Goal: Task Accomplishment & Management: Manage account settings

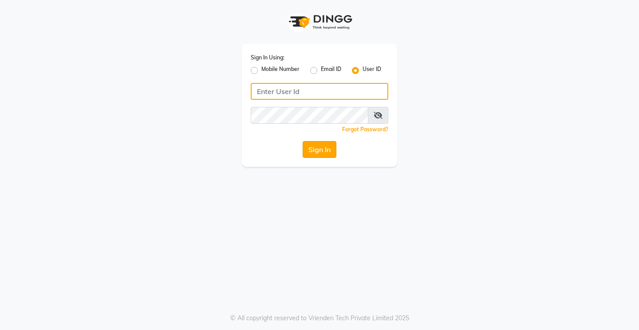
type input "glaamsalon"
click at [315, 153] on button "Sign In" at bounding box center [319, 149] width 34 height 17
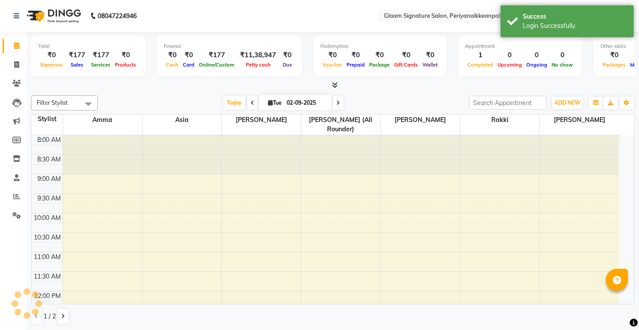
select select "en"
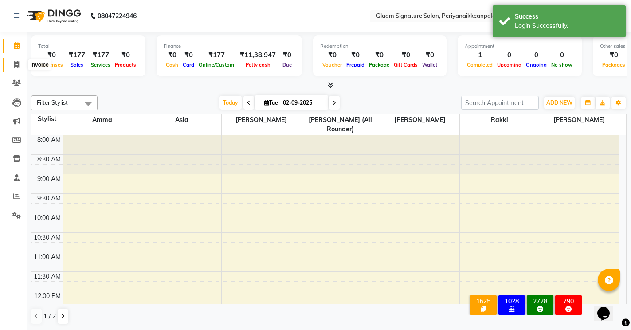
click at [19, 61] on icon at bounding box center [16, 64] width 5 height 7
select select "service"
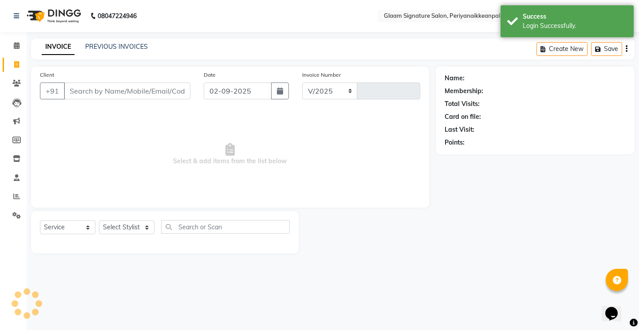
select select "4039"
type input "0964"
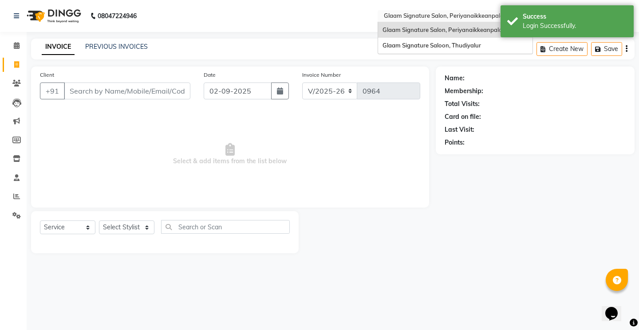
click at [443, 18] on input "text" at bounding box center [446, 16] width 129 height 9
click at [114, 46] on link "PREVIOUS INVOICES" at bounding box center [116, 47] width 63 height 8
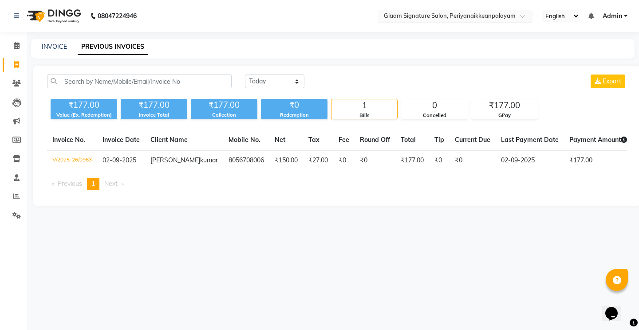
click at [407, 18] on input "text" at bounding box center [446, 16] width 129 height 9
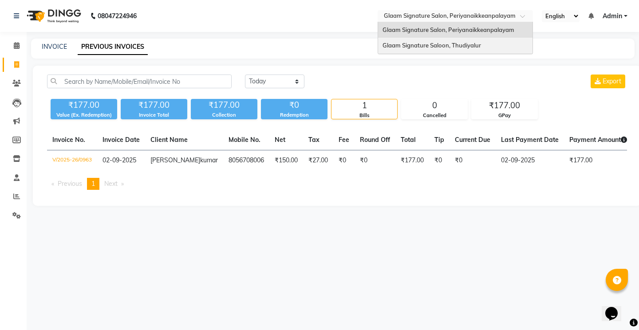
click at [416, 46] on span "Glaam Signature Saloon, Thudiyalur" at bounding box center [431, 45] width 98 height 7
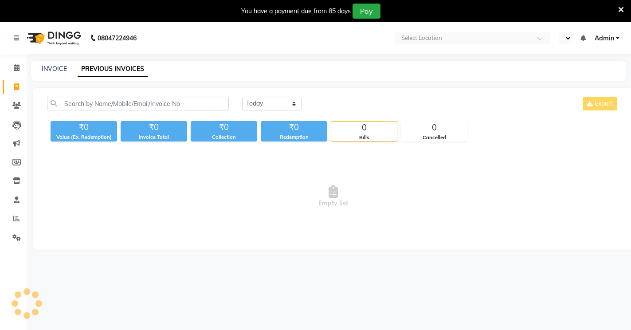
select select "en"
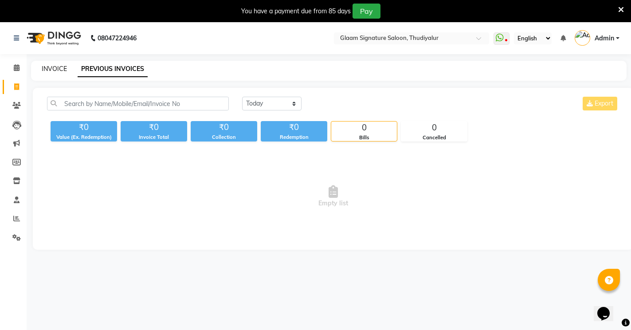
click at [57, 69] on link "INVOICE" at bounding box center [54, 69] width 25 height 8
select select "4439"
select select "service"
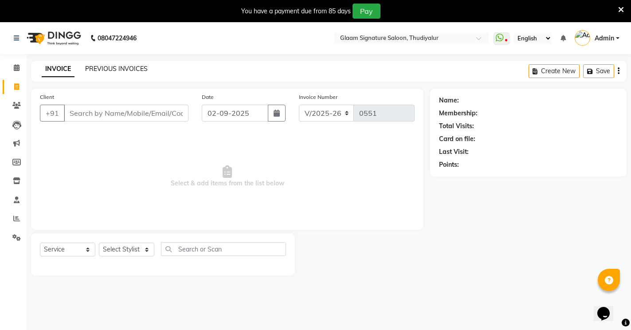
click at [131, 71] on link "PREVIOUS INVOICES" at bounding box center [116, 69] width 63 height 8
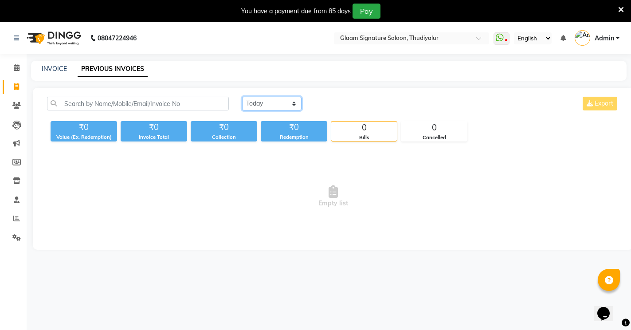
click at [272, 106] on select "[DATE] [DATE] Custom Range" at bounding box center [271, 104] width 59 height 14
select select "range"
click at [242, 97] on select "[DATE] [DATE] Custom Range" at bounding box center [271, 104] width 59 height 14
click at [343, 108] on input "02-09-2025" at bounding box center [344, 104] width 62 height 12
select select "9"
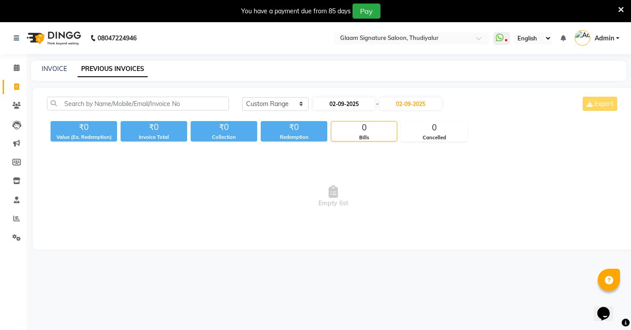
select select "2025"
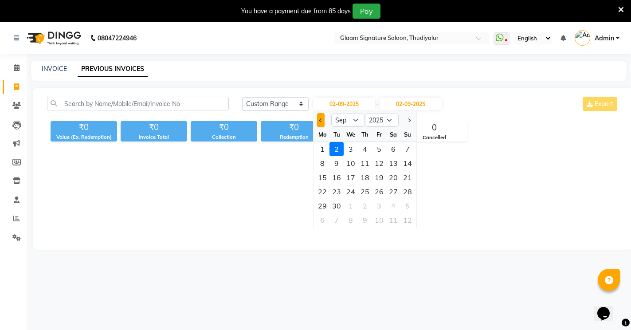
click at [318, 120] on button "Previous month" at bounding box center [321, 120] width 8 height 14
click at [319, 120] on span "Previous month" at bounding box center [321, 120] width 4 height 4
select select "5"
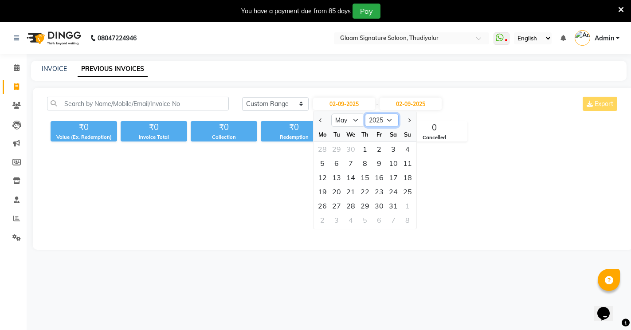
click at [385, 120] on select "2015 2016 2017 2018 2019 2020 2021 2022 2023 2024 2025 2026 2027 2028 2029 2030…" at bounding box center [382, 120] width 34 height 13
select select "2024"
click at [365, 114] on select "2015 2016 2017 2018 2019 2020 2021 2022 2023 2024 2025 2026 2027 2028 2029 2030…" at bounding box center [382, 120] width 34 height 13
click at [420, 105] on input "02-09-2025" at bounding box center [411, 104] width 62 height 12
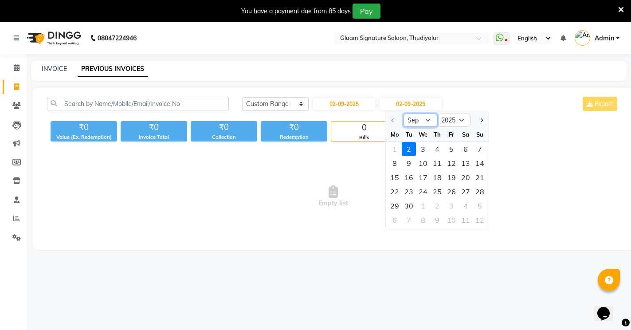
click at [423, 118] on select "Sep Oct Nov Dec" at bounding box center [420, 120] width 34 height 13
click at [394, 120] on div at bounding box center [395, 120] width 18 height 14
click at [364, 106] on input "02-09-2025" at bounding box center [344, 104] width 62 height 12
select select "9"
select select "2025"
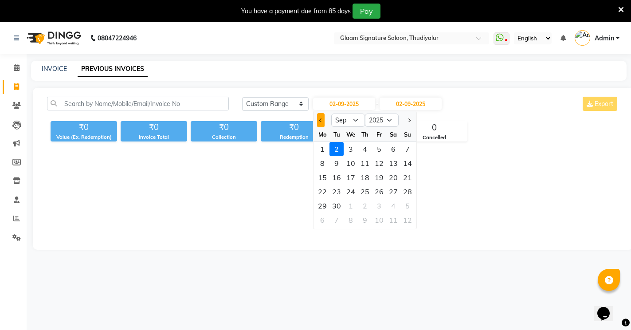
click at [321, 118] on button "Previous month" at bounding box center [321, 120] width 8 height 14
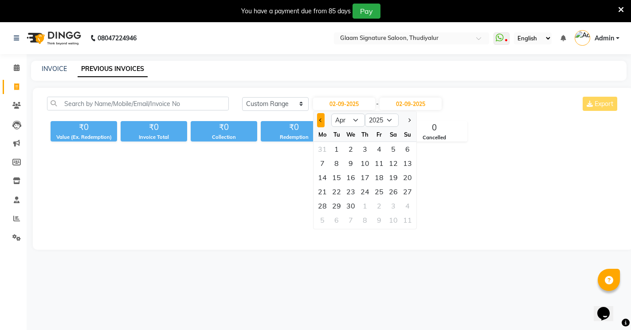
click at [321, 118] on button "Previous month" at bounding box center [321, 120] width 8 height 14
select select "12"
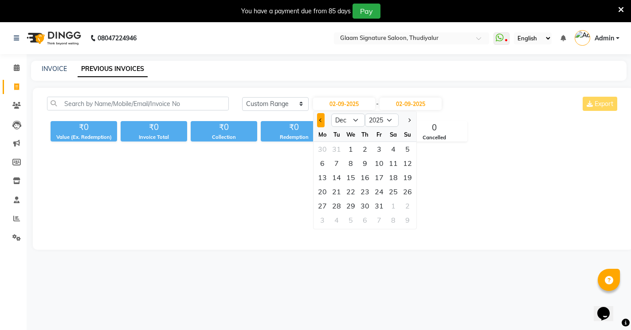
select select "2024"
click at [322, 119] on button "Previous month" at bounding box center [321, 120] width 8 height 14
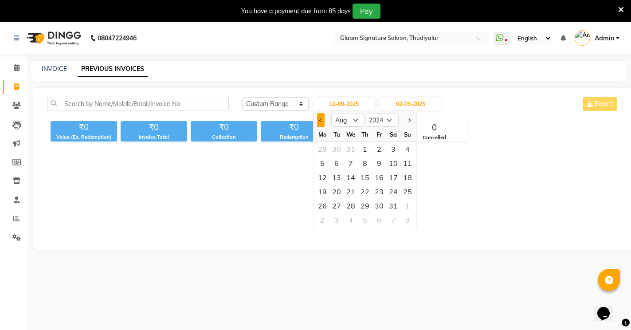
click at [322, 119] on button "Previous month" at bounding box center [321, 120] width 8 height 14
select select "5"
click at [351, 148] on div "1" at bounding box center [351, 149] width 14 height 14
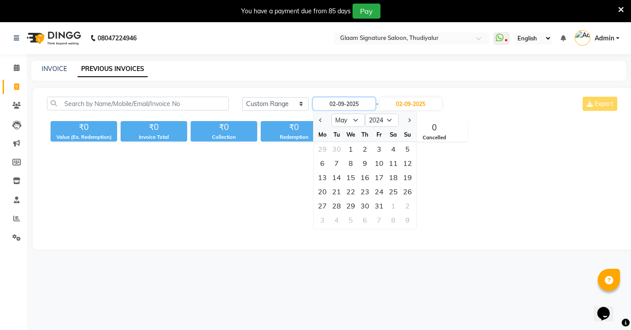
type input "[DATE]"
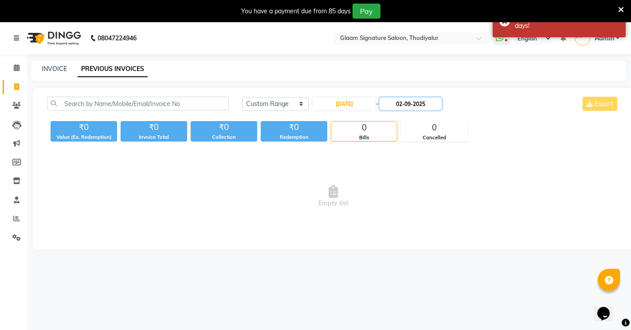
click at [413, 106] on input "02-09-2025" at bounding box center [411, 104] width 62 height 12
select select "9"
select select "2025"
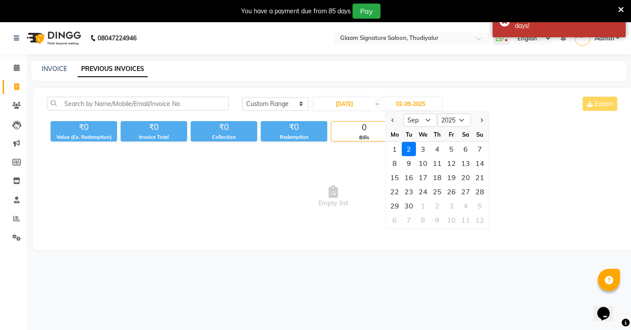
click at [388, 122] on div at bounding box center [395, 120] width 18 height 14
click at [393, 121] on span "Previous month" at bounding box center [394, 120] width 4 height 4
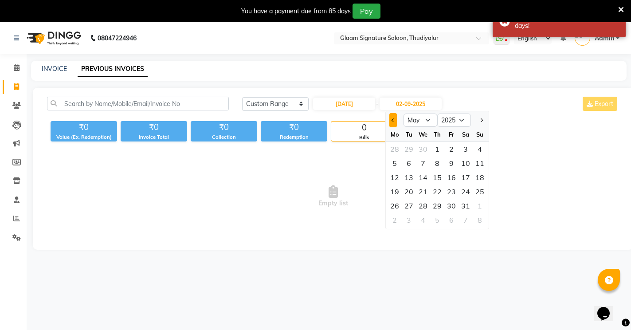
click at [393, 121] on span "Previous month" at bounding box center [394, 120] width 4 height 4
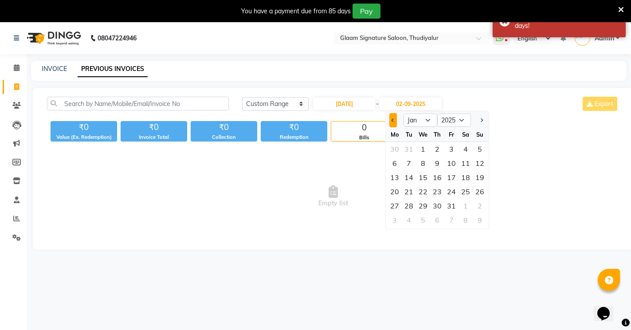
select select "12"
select select "2024"
click at [393, 121] on span "Previous month" at bounding box center [394, 120] width 4 height 4
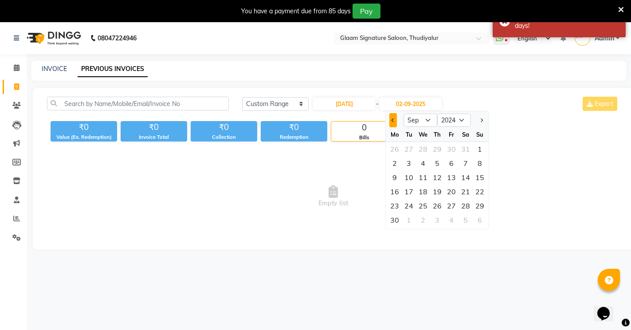
click at [393, 121] on span "Previous month" at bounding box center [394, 120] width 4 height 4
select select "5"
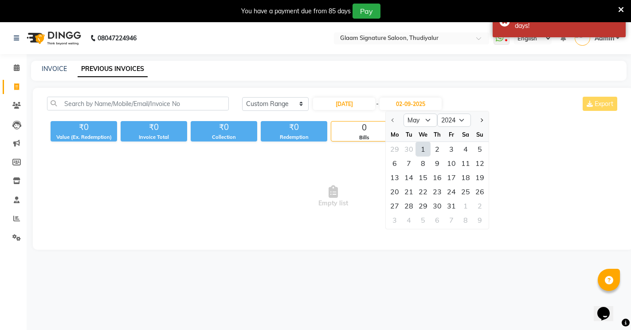
click at [451, 203] on div "31" at bounding box center [451, 206] width 14 height 14
type input "[DATE]"
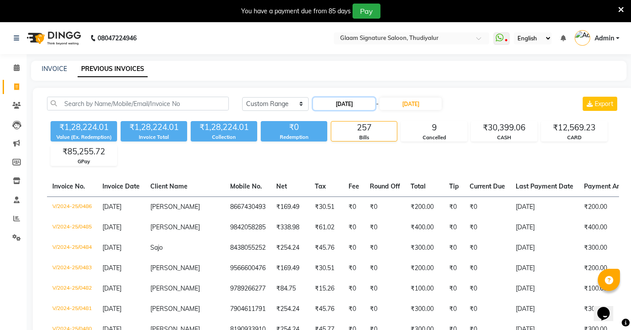
click at [359, 105] on input "[DATE]" at bounding box center [344, 104] width 62 height 12
select select "5"
select select "2024"
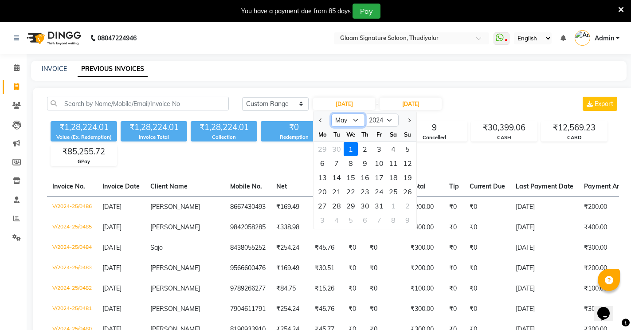
click at [354, 120] on select "Jan Feb Mar Apr May Jun [DATE] Aug Sep Oct Nov Dec" at bounding box center [348, 120] width 34 height 13
select select "6"
click at [331, 114] on select "Jan Feb Mar Apr May Jun [DATE] Aug Sep Oct Nov Dec" at bounding box center [348, 120] width 34 height 13
click at [389, 148] on div "1" at bounding box center [393, 149] width 14 height 14
type input "[DATE]"
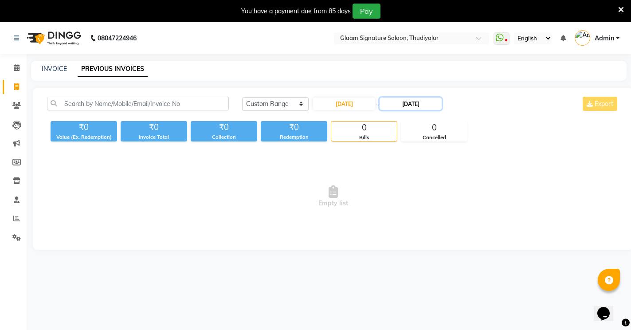
click at [413, 104] on input "[DATE]" at bounding box center [411, 104] width 62 height 12
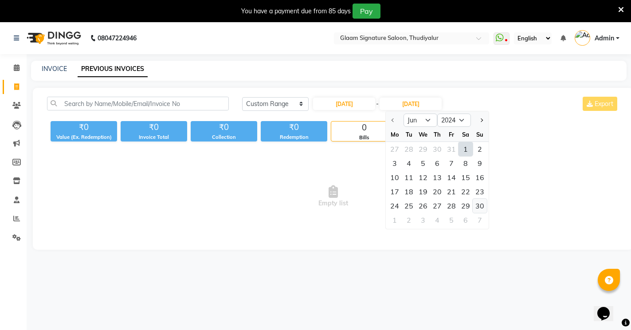
click at [479, 204] on div "30" at bounding box center [480, 206] width 14 height 14
type input "[DATE]"
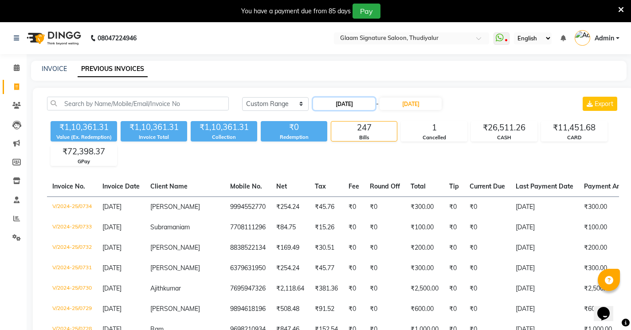
click at [353, 103] on input "[DATE]" at bounding box center [344, 104] width 62 height 12
select select "6"
select select "2024"
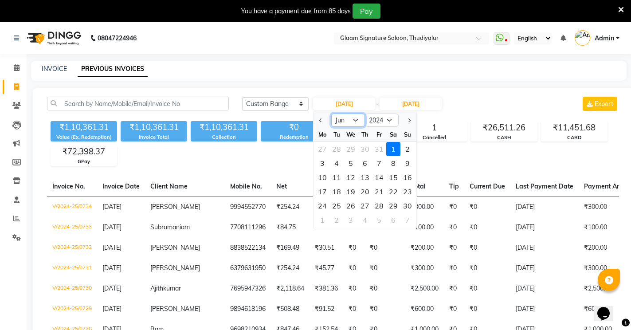
click at [354, 119] on select "Jan Feb Mar Apr May Jun [DATE] Aug Sep Oct Nov Dec" at bounding box center [348, 120] width 34 height 13
select select "7"
click at [331, 114] on select "Jan Feb Mar Apr May Jun [DATE] Aug Sep Oct Nov Dec" at bounding box center [348, 120] width 34 height 13
click at [324, 148] on div "1" at bounding box center [322, 149] width 14 height 14
type input "[DATE]"
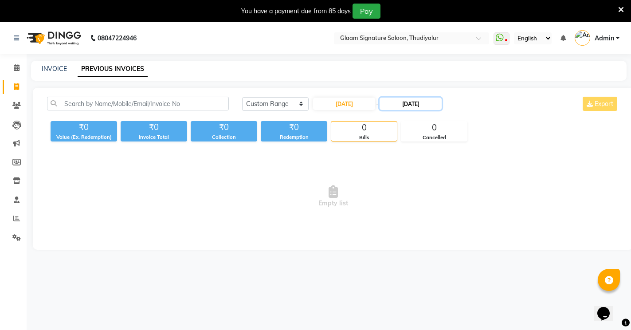
click at [417, 105] on input "[DATE]" at bounding box center [411, 104] width 62 height 12
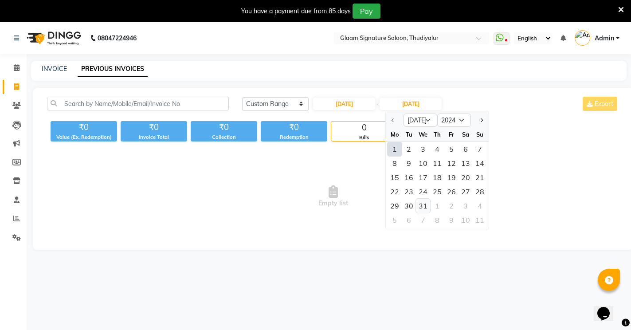
click at [422, 206] on div "31" at bounding box center [423, 206] width 14 height 14
type input "[DATE]"
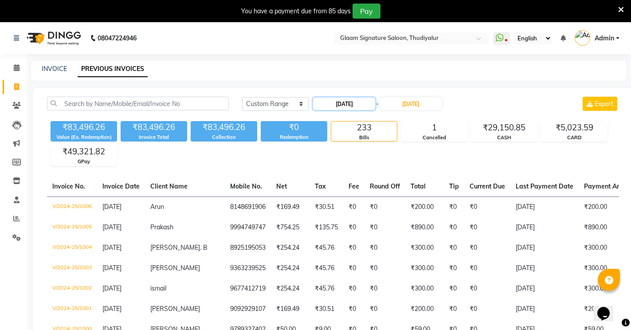
click at [346, 106] on input "[DATE]" at bounding box center [344, 104] width 62 height 12
select select "7"
select select "2024"
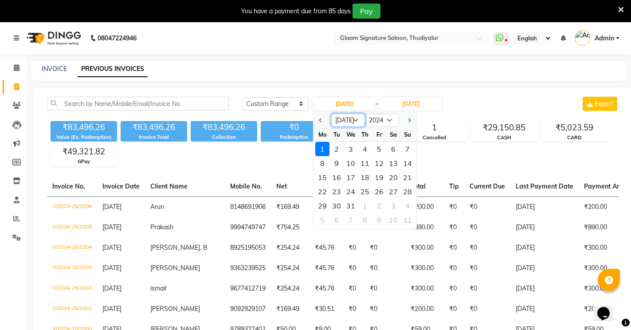
click at [355, 118] on select "Jan Feb Mar Apr May Jun [DATE] Aug Sep Oct Nov Dec" at bounding box center [348, 120] width 34 height 13
select select "8"
click at [331, 114] on select "Jan Feb Mar Apr May Jun [DATE] Aug Sep Oct Nov Dec" at bounding box center [348, 120] width 34 height 13
click at [364, 149] on div "1" at bounding box center [365, 149] width 14 height 14
type input "[DATE]"
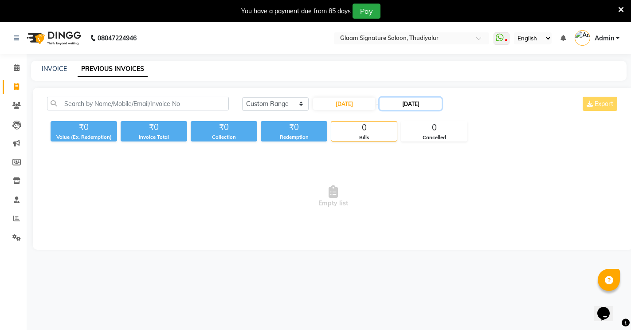
click at [409, 106] on input "[DATE]" at bounding box center [411, 104] width 62 height 12
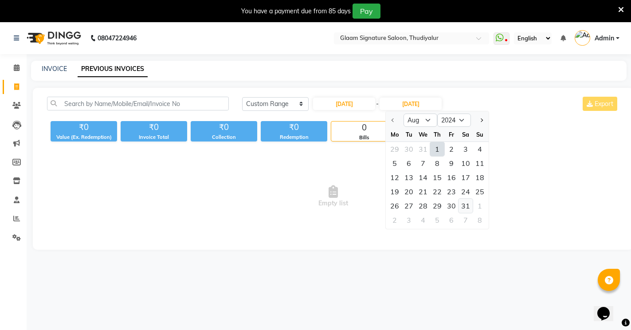
click at [466, 206] on div "31" at bounding box center [465, 206] width 14 height 14
type input "[DATE]"
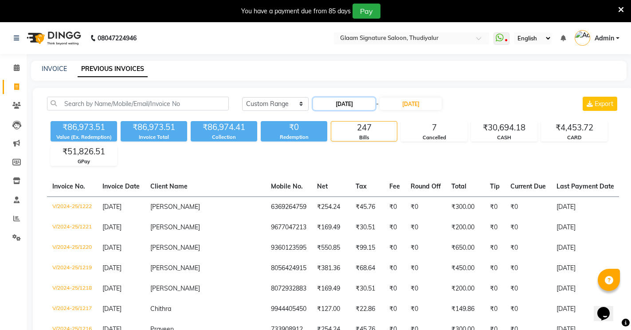
click at [351, 104] on input "[DATE]" at bounding box center [344, 104] width 62 height 12
select select "8"
select select "2024"
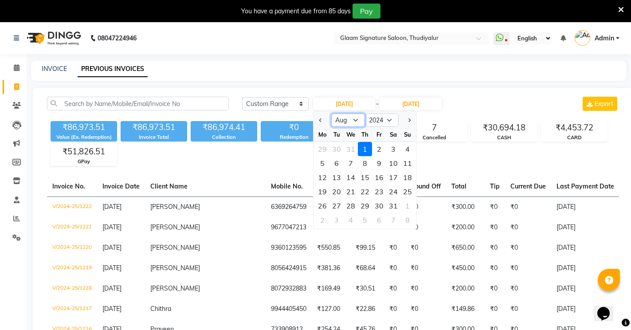
click at [355, 119] on select "Jan Feb Mar Apr May Jun [DATE] Aug Sep Oct Nov Dec" at bounding box center [348, 120] width 34 height 13
select select "9"
click at [331, 114] on select "Jan Feb Mar Apr May Jun [DATE] Aug Sep Oct Nov Dec" at bounding box center [348, 120] width 34 height 13
click at [408, 150] on div "1" at bounding box center [407, 149] width 14 height 14
type input "[DATE]"
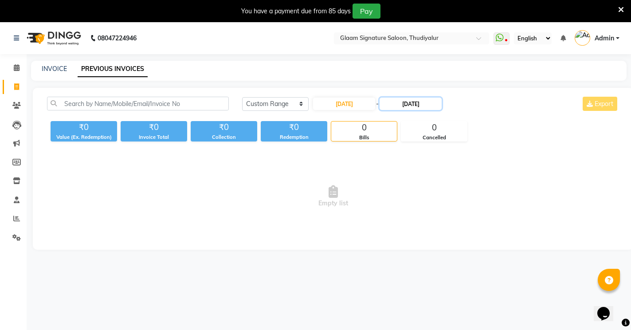
click at [418, 106] on input "[DATE]" at bounding box center [411, 104] width 62 height 12
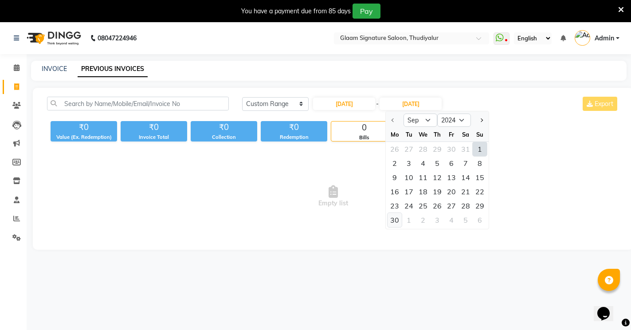
click at [396, 221] on div "30" at bounding box center [395, 220] width 14 height 14
type input "[DATE]"
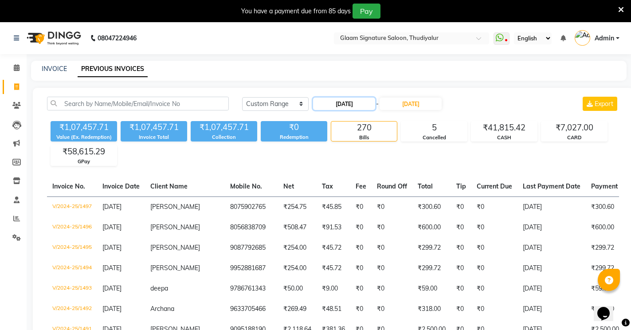
click at [337, 107] on input "[DATE]" at bounding box center [344, 104] width 62 height 12
select select "9"
select select "2024"
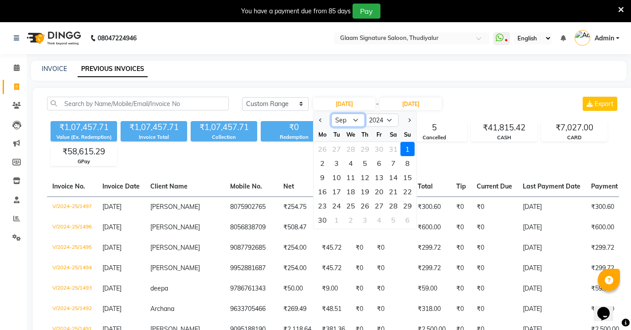
click at [355, 120] on select "Jan Feb Mar Apr May Jun [DATE] Aug Sep Oct Nov Dec" at bounding box center [348, 120] width 34 height 13
select select "10"
click at [331, 114] on select "Jan Feb Mar Apr May Jun [DATE] Aug Sep Oct Nov Dec" at bounding box center [348, 120] width 34 height 13
click at [337, 149] on div "1" at bounding box center [336, 149] width 14 height 14
type input "[DATE]"
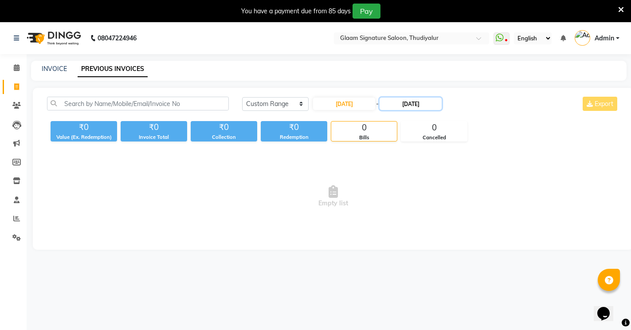
click at [426, 104] on input "[DATE]" at bounding box center [411, 104] width 62 height 12
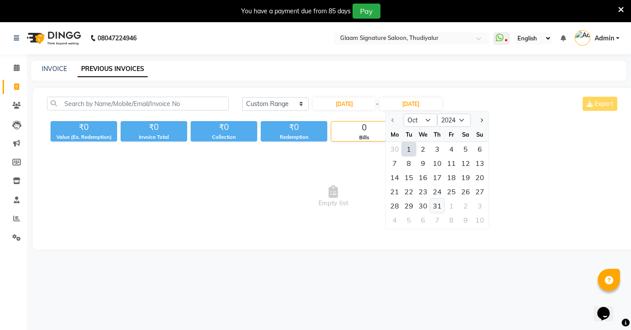
click at [433, 203] on div "31" at bounding box center [437, 206] width 14 height 14
type input "[DATE]"
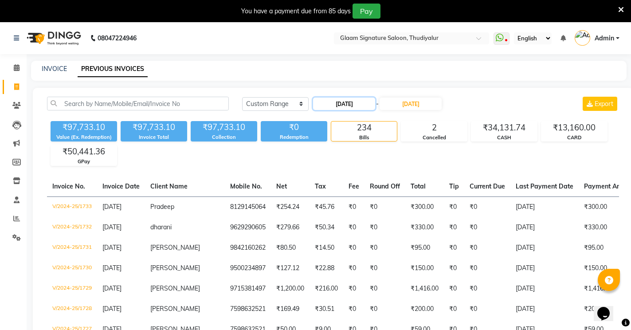
click at [353, 107] on input "[DATE]" at bounding box center [344, 104] width 62 height 12
select select "10"
select select "2024"
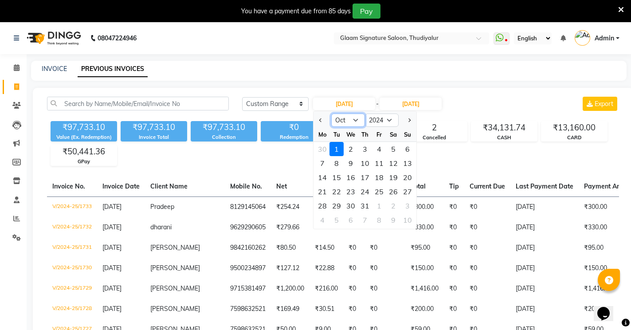
click at [352, 123] on select "Jan Feb Mar Apr May Jun [DATE] Aug Sep Oct Nov Dec" at bounding box center [348, 120] width 34 height 13
select select "11"
click at [331, 114] on select "Jan Feb Mar Apr May Jun [DATE] Aug Sep Oct Nov Dec" at bounding box center [348, 120] width 34 height 13
click at [377, 146] on div "1" at bounding box center [379, 149] width 14 height 14
type input "[DATE]"
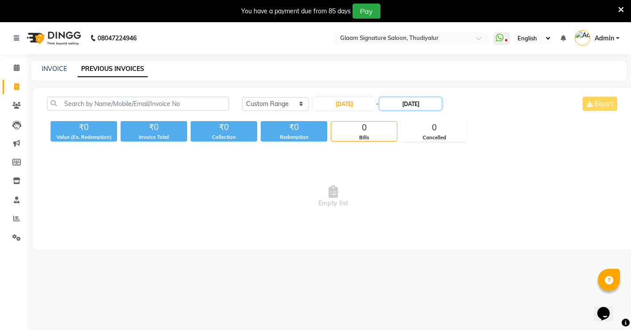
click at [410, 106] on input "[DATE]" at bounding box center [411, 104] width 62 height 12
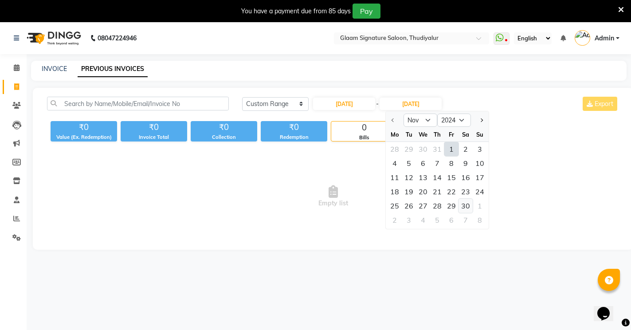
click at [469, 208] on div "30" at bounding box center [465, 206] width 14 height 14
type input "[DATE]"
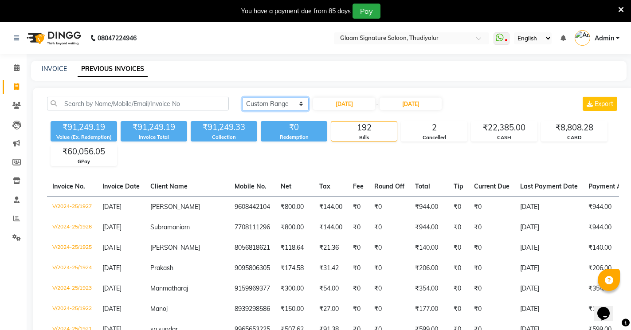
click at [286, 104] on select "[DATE] [DATE] Custom Range" at bounding box center [275, 104] width 67 height 14
click at [343, 106] on input "[DATE]" at bounding box center [344, 104] width 62 height 12
select select "11"
select select "2024"
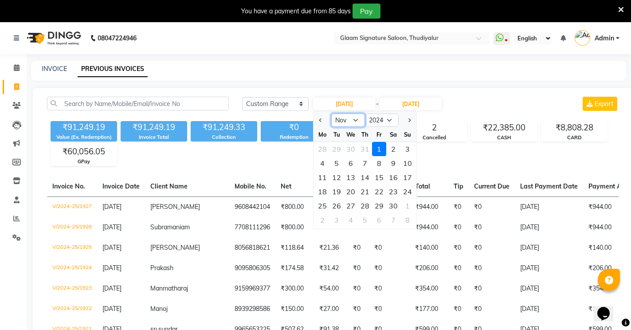
click at [349, 120] on select "Jan Feb Mar Apr May Jun [DATE] Aug Sep Oct Nov Dec" at bounding box center [348, 120] width 34 height 13
select select "12"
click at [331, 114] on select "Jan Feb Mar Apr May Jun [DATE] Aug Sep Oct Nov Dec" at bounding box center [348, 120] width 34 height 13
click at [407, 149] on div "1" at bounding box center [407, 149] width 14 height 14
type input "[DATE]"
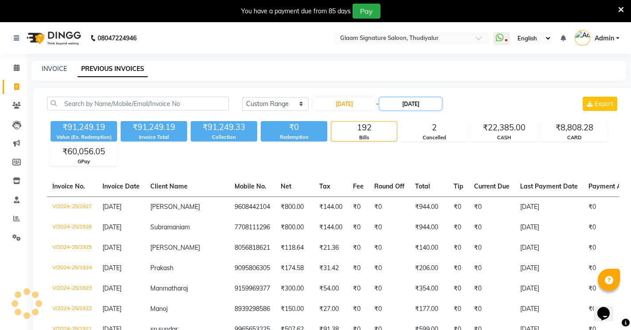
click at [418, 106] on input "[DATE]" at bounding box center [411, 104] width 62 height 12
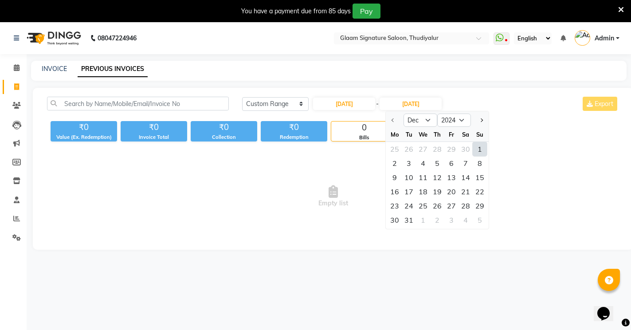
click at [409, 218] on div "31" at bounding box center [409, 220] width 14 height 14
type input "[DATE]"
